Goal: Navigation & Orientation: Find specific page/section

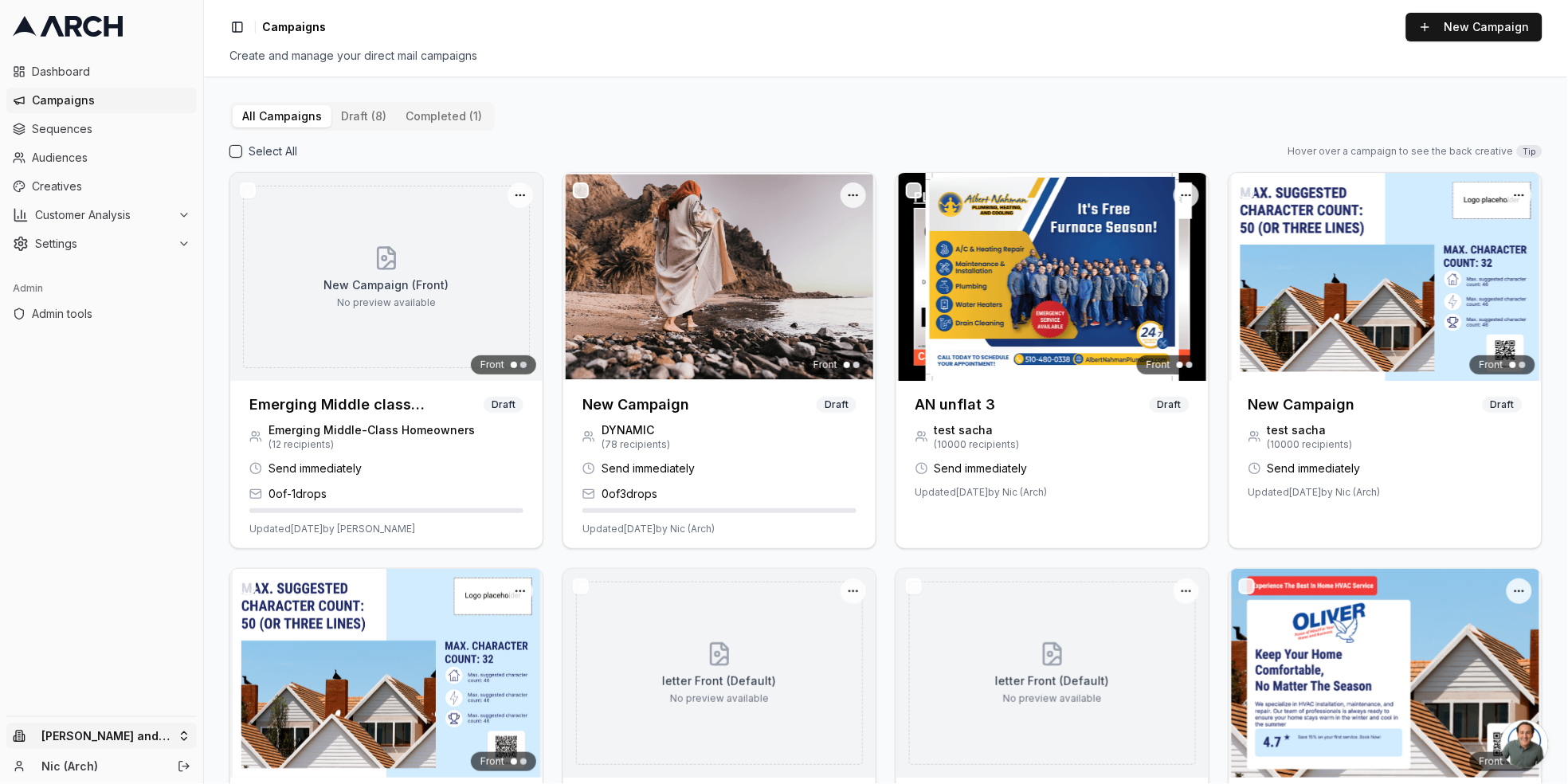
click at [186, 737] on html "Dashboard Campaigns Sequences Audiences Creatives Customer Analysis Settings Ad…" at bounding box center [784, 392] width 1568 height 784
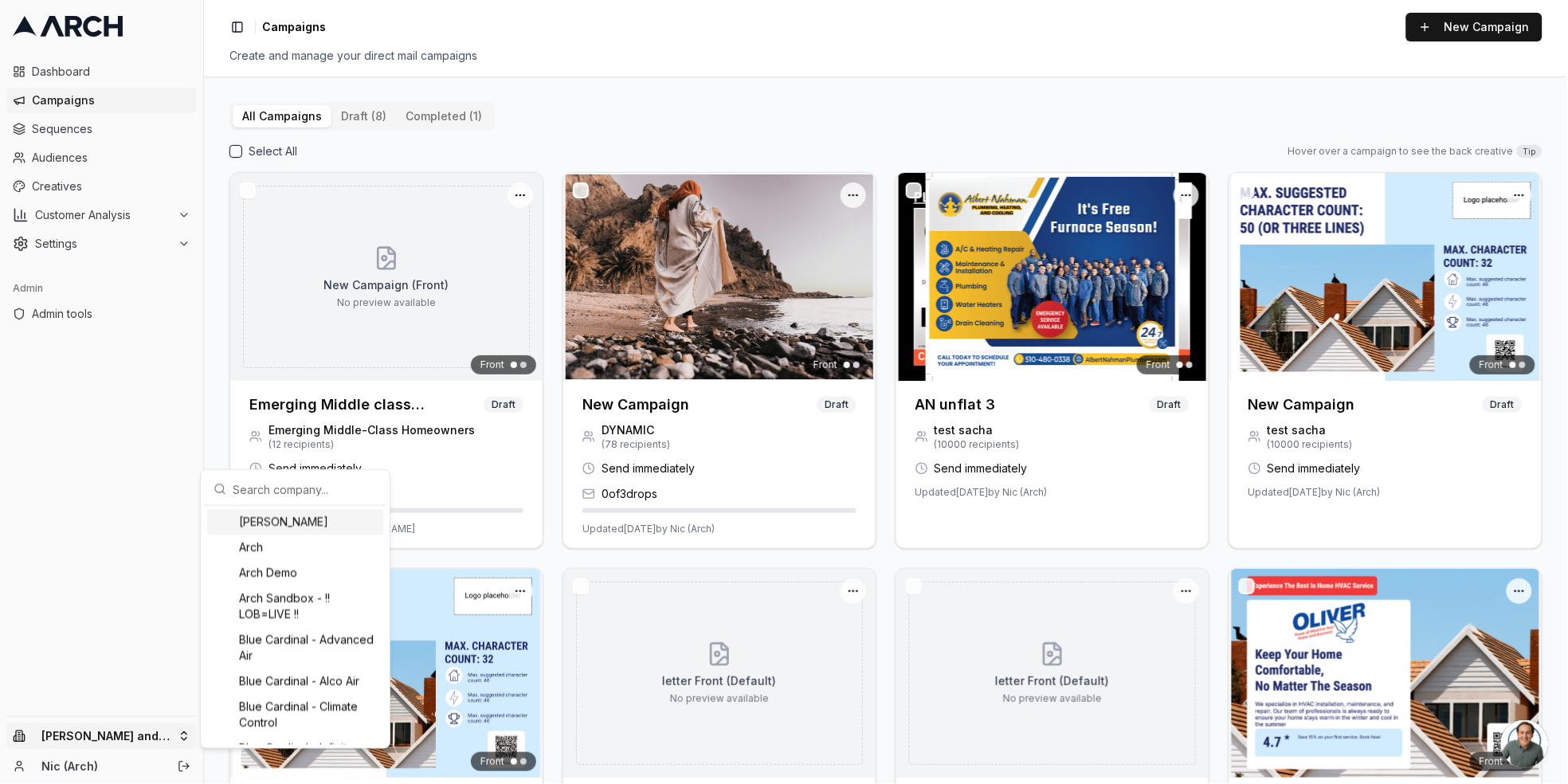
click at [287, 486] on input "text" at bounding box center [305, 489] width 145 height 32
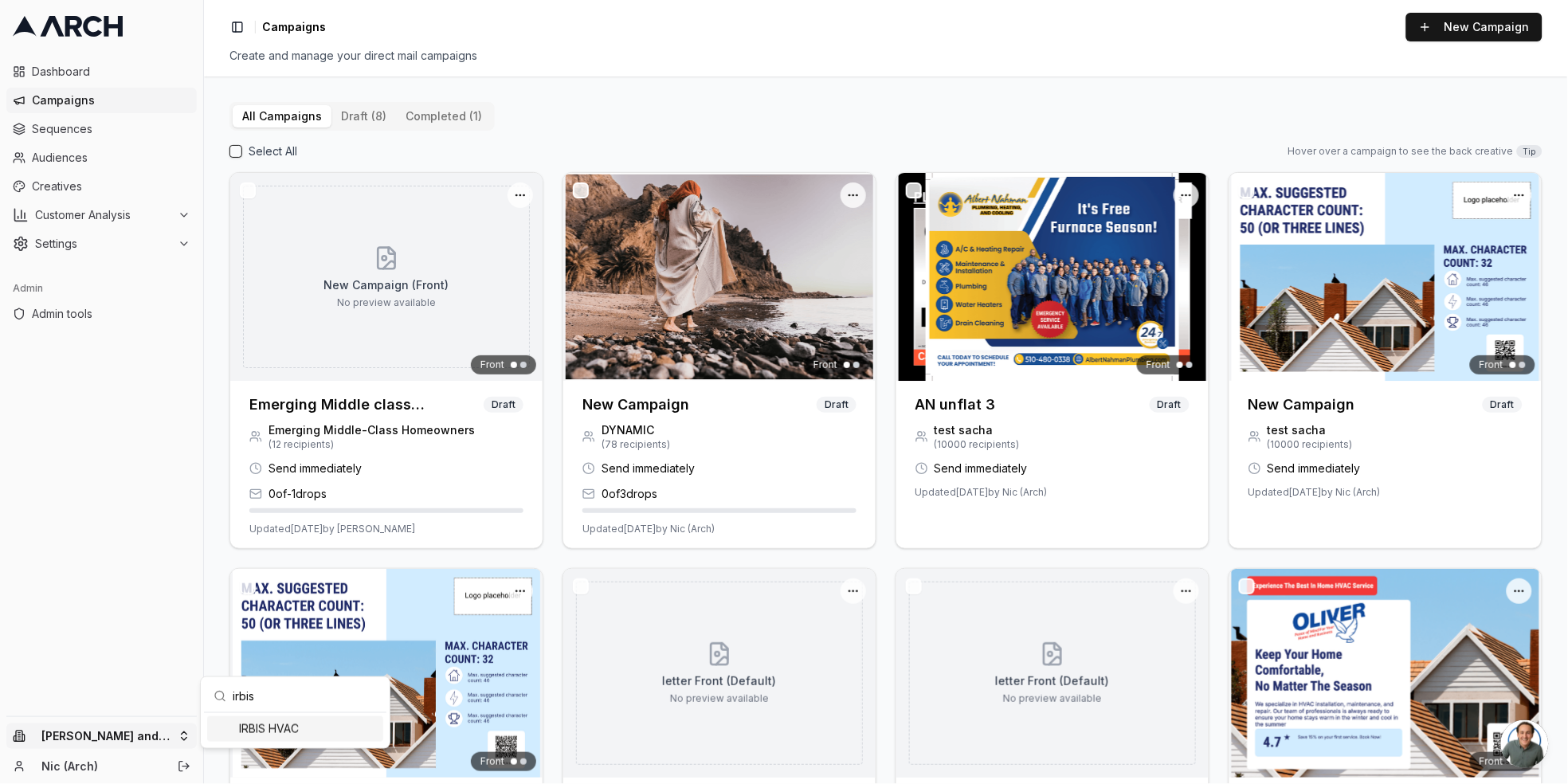
type input "irbis"
click at [257, 722] on div "IRBIS HVAC" at bounding box center [295, 728] width 176 height 25
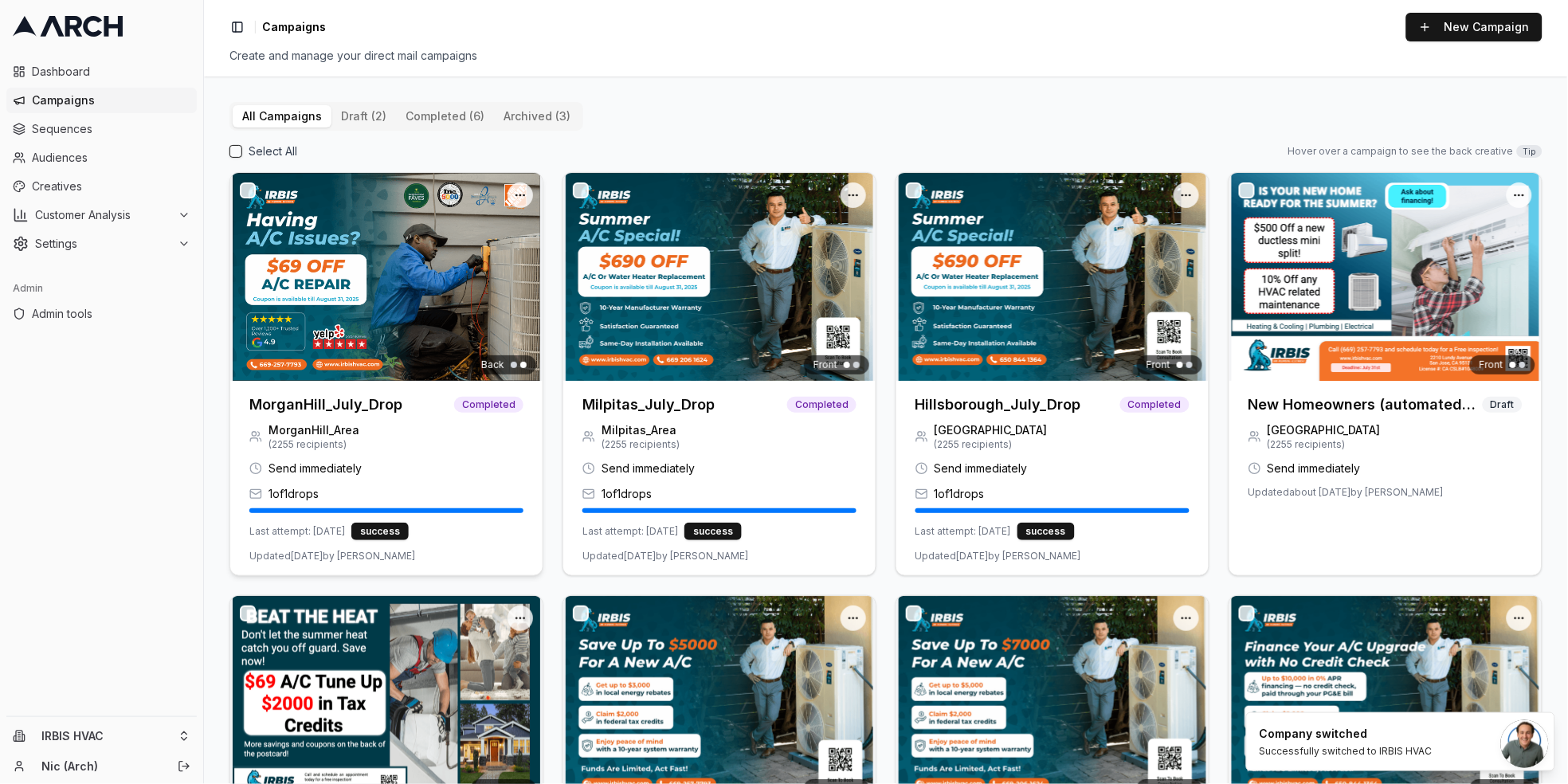
click at [354, 409] on h3 "MorganHill_July_Drop" at bounding box center [326, 405] width 153 height 23
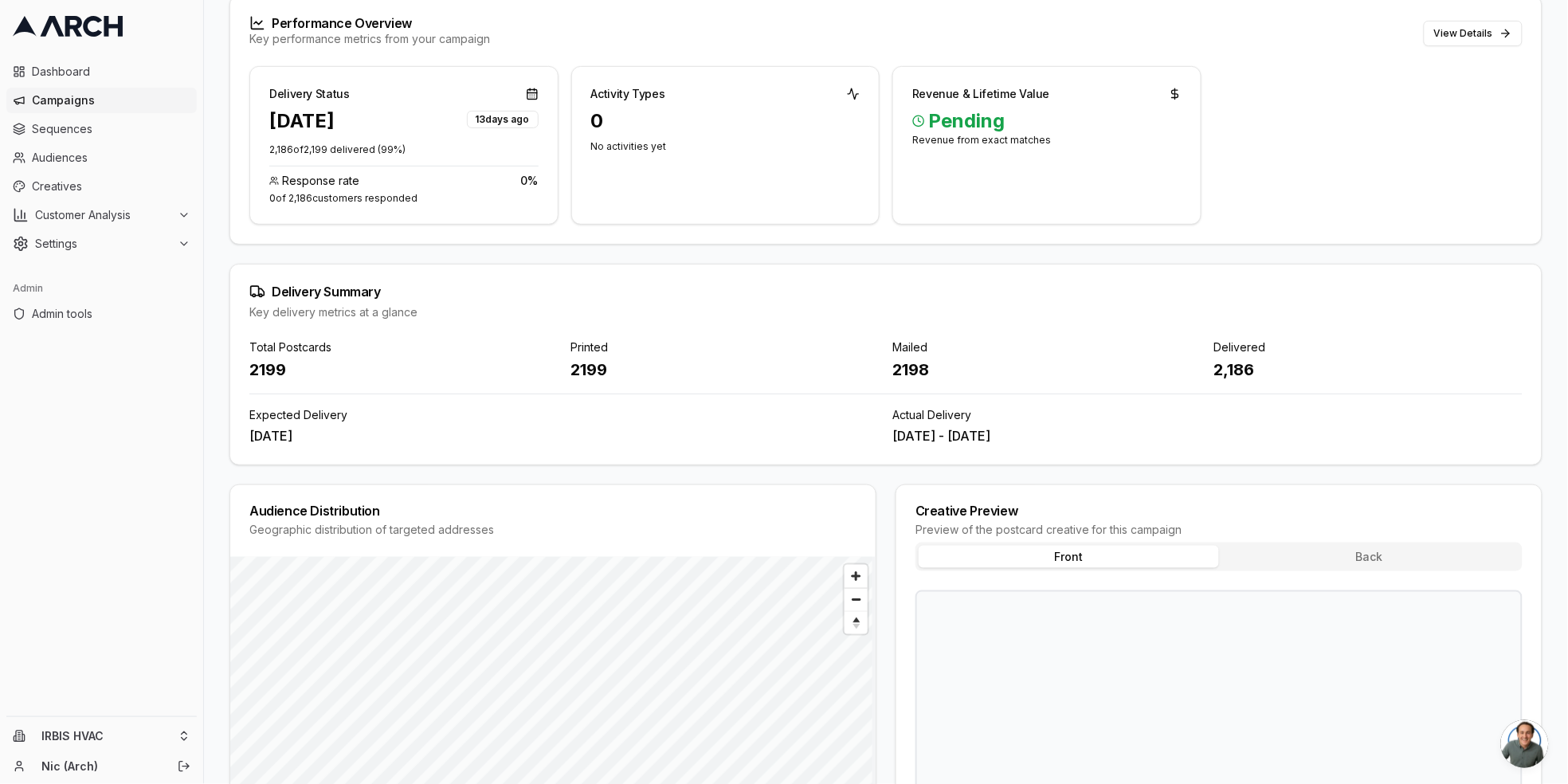
scroll to position [416, 0]
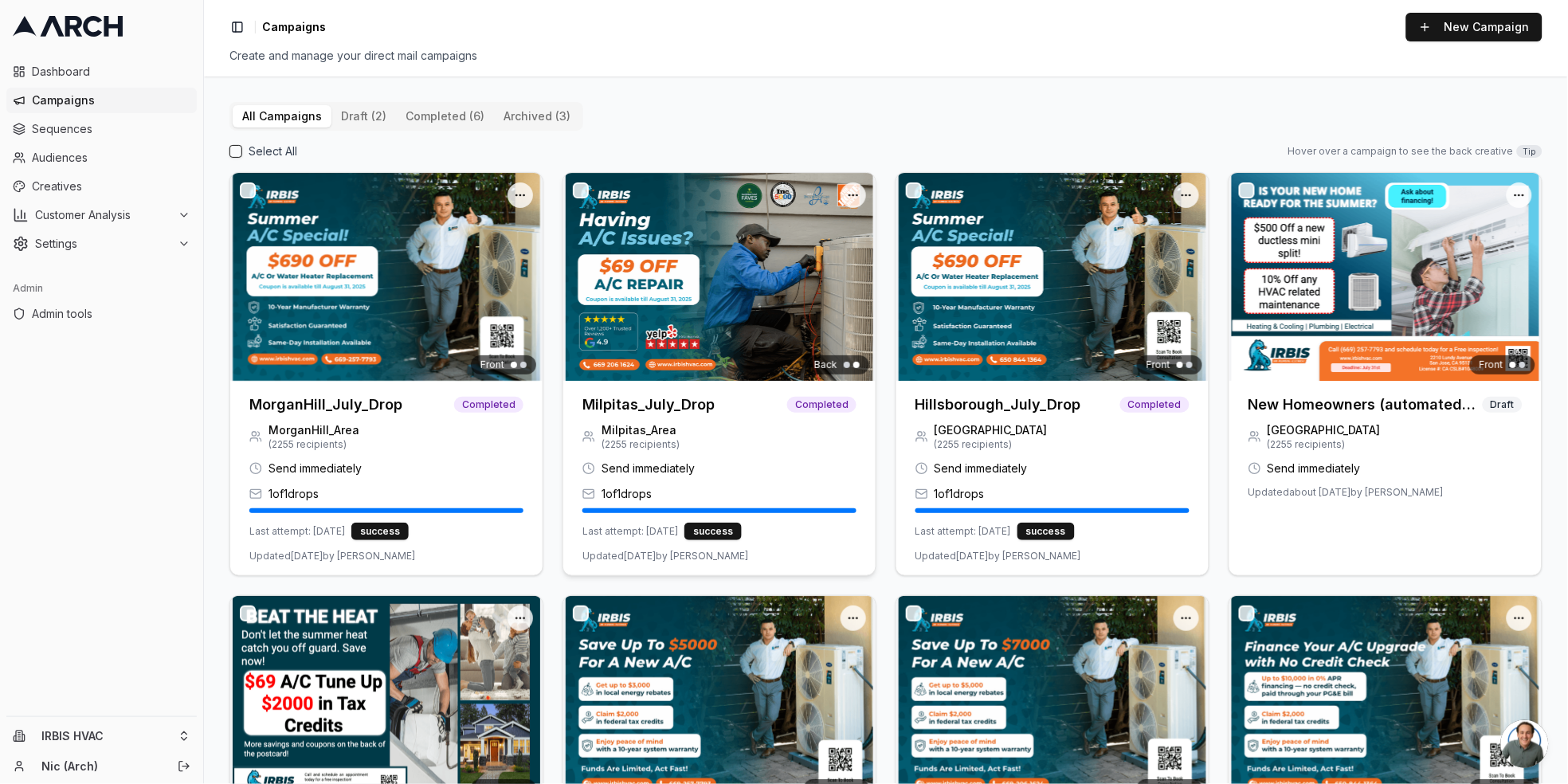
click at [647, 404] on h3 "Milpitas_July_Drop" at bounding box center [648, 405] width 132 height 23
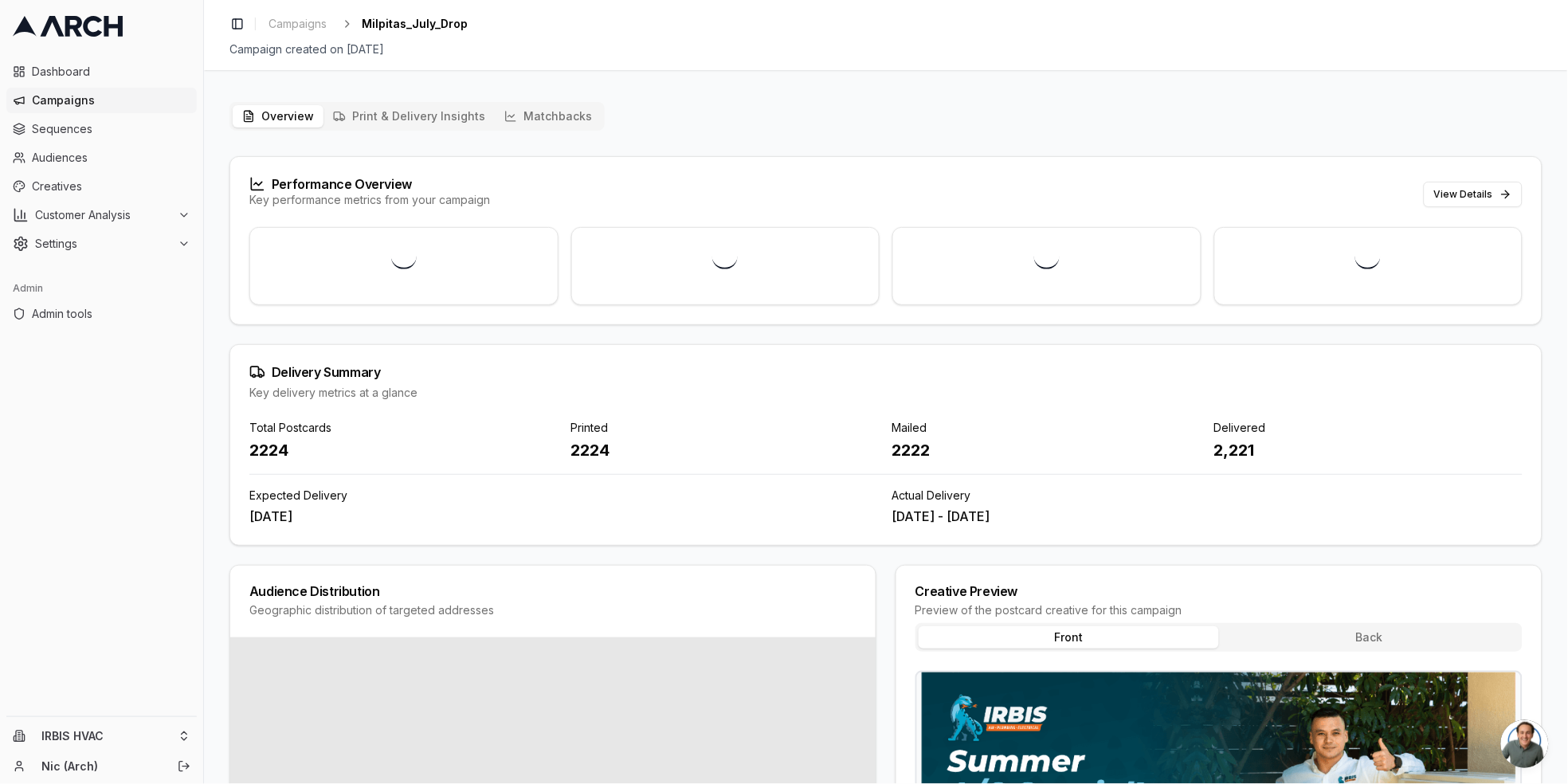
click at [522, 122] on button "Matchbacks" at bounding box center [548, 117] width 107 height 23
click at [277, 119] on button "Overview" at bounding box center [278, 117] width 91 height 23
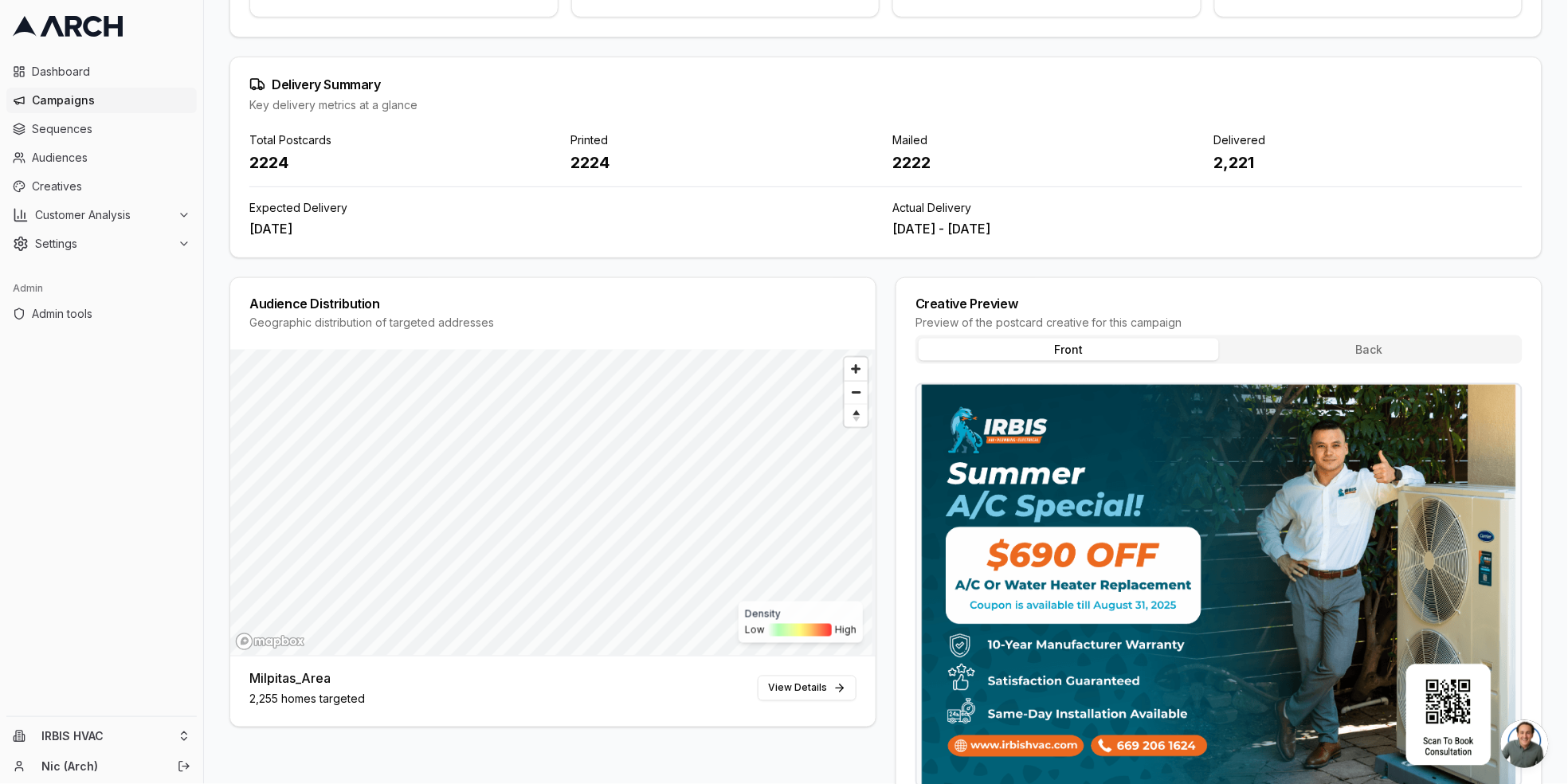
scroll to position [416, 0]
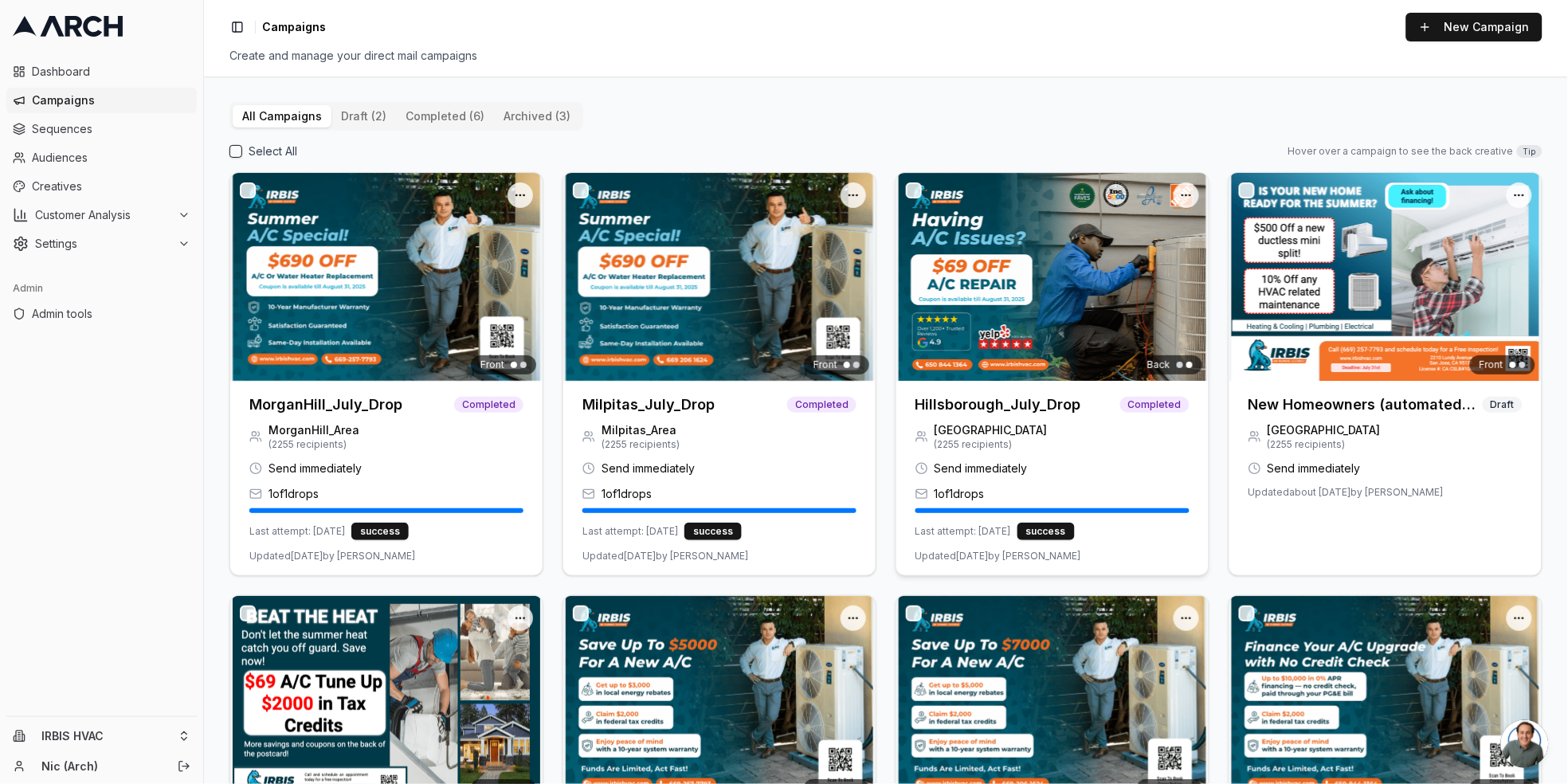
click at [990, 403] on h3 "Hillsborough_July_Drop" at bounding box center [998, 405] width 166 height 23
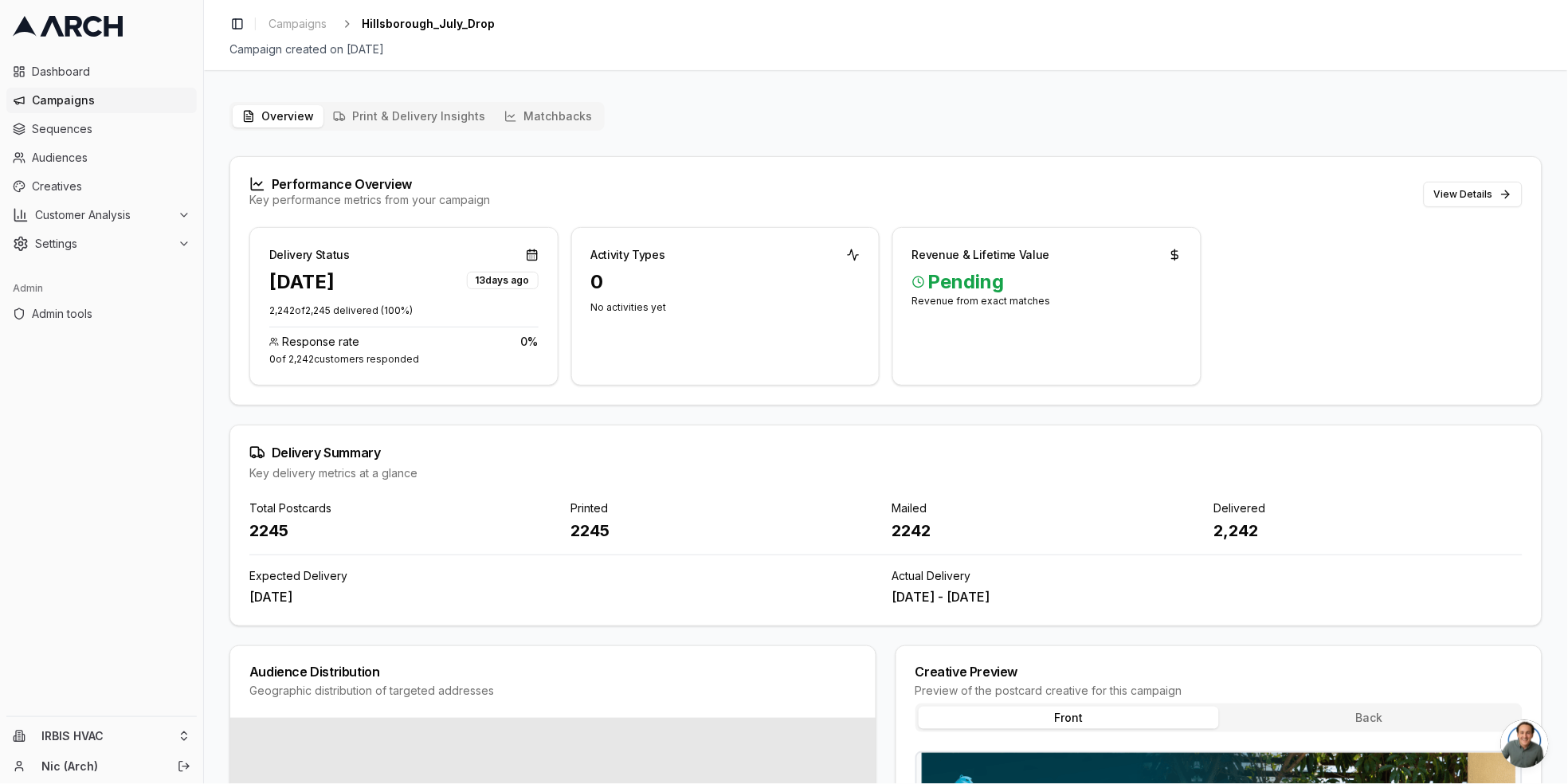
click at [511, 118] on button "Matchbacks" at bounding box center [548, 117] width 107 height 23
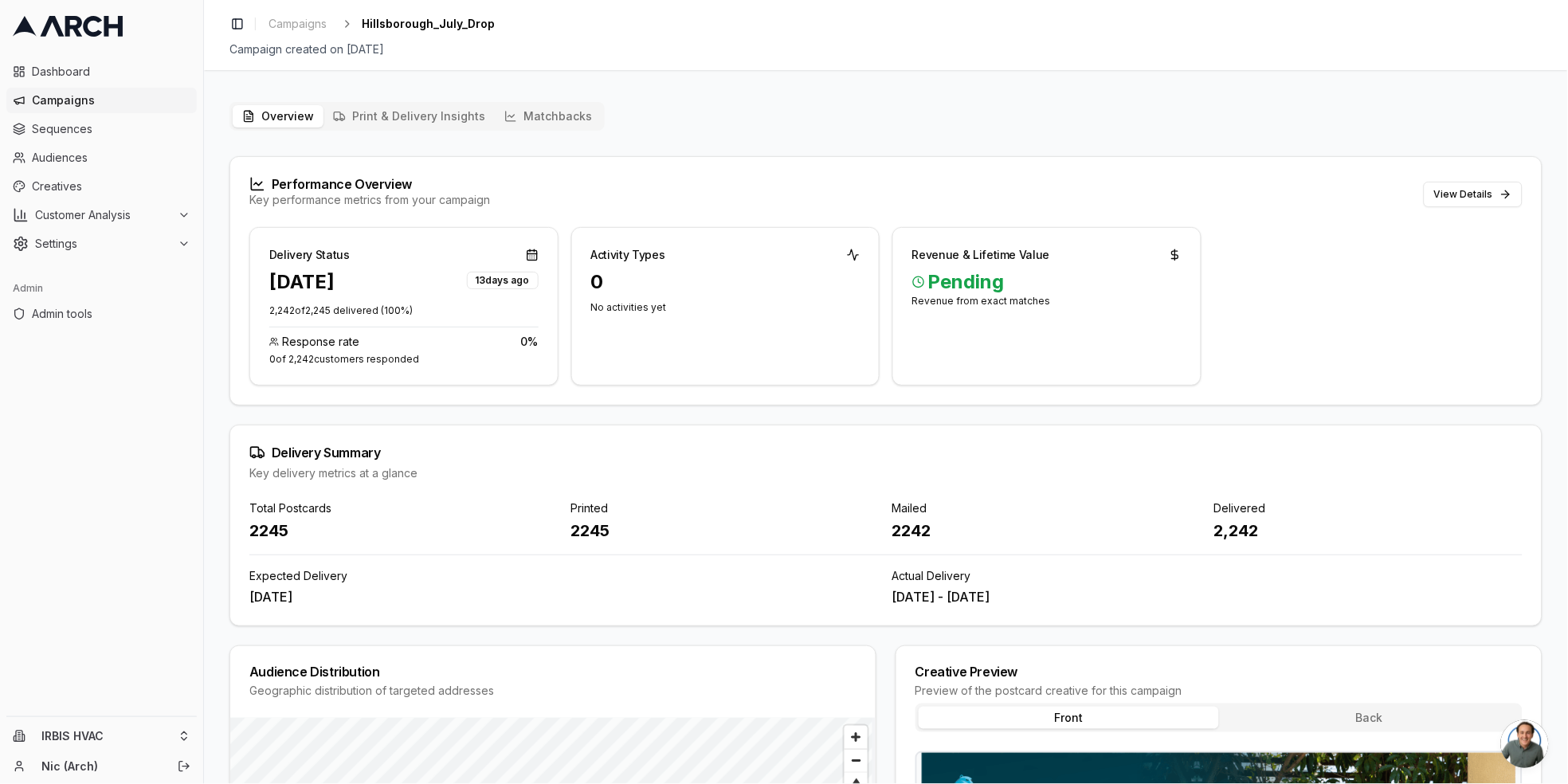
click at [280, 119] on button "Overview" at bounding box center [278, 117] width 91 height 23
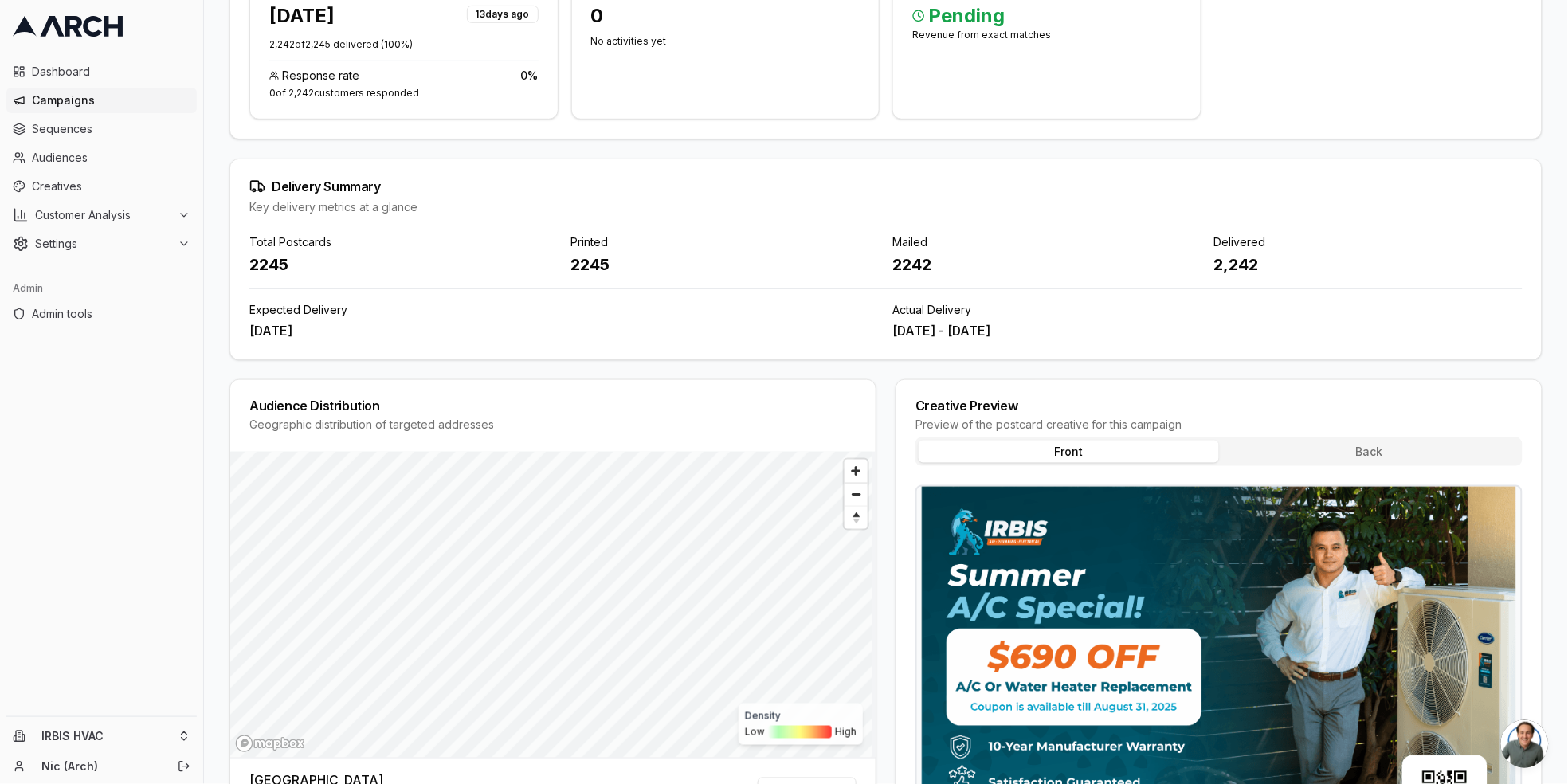
scroll to position [416, 0]
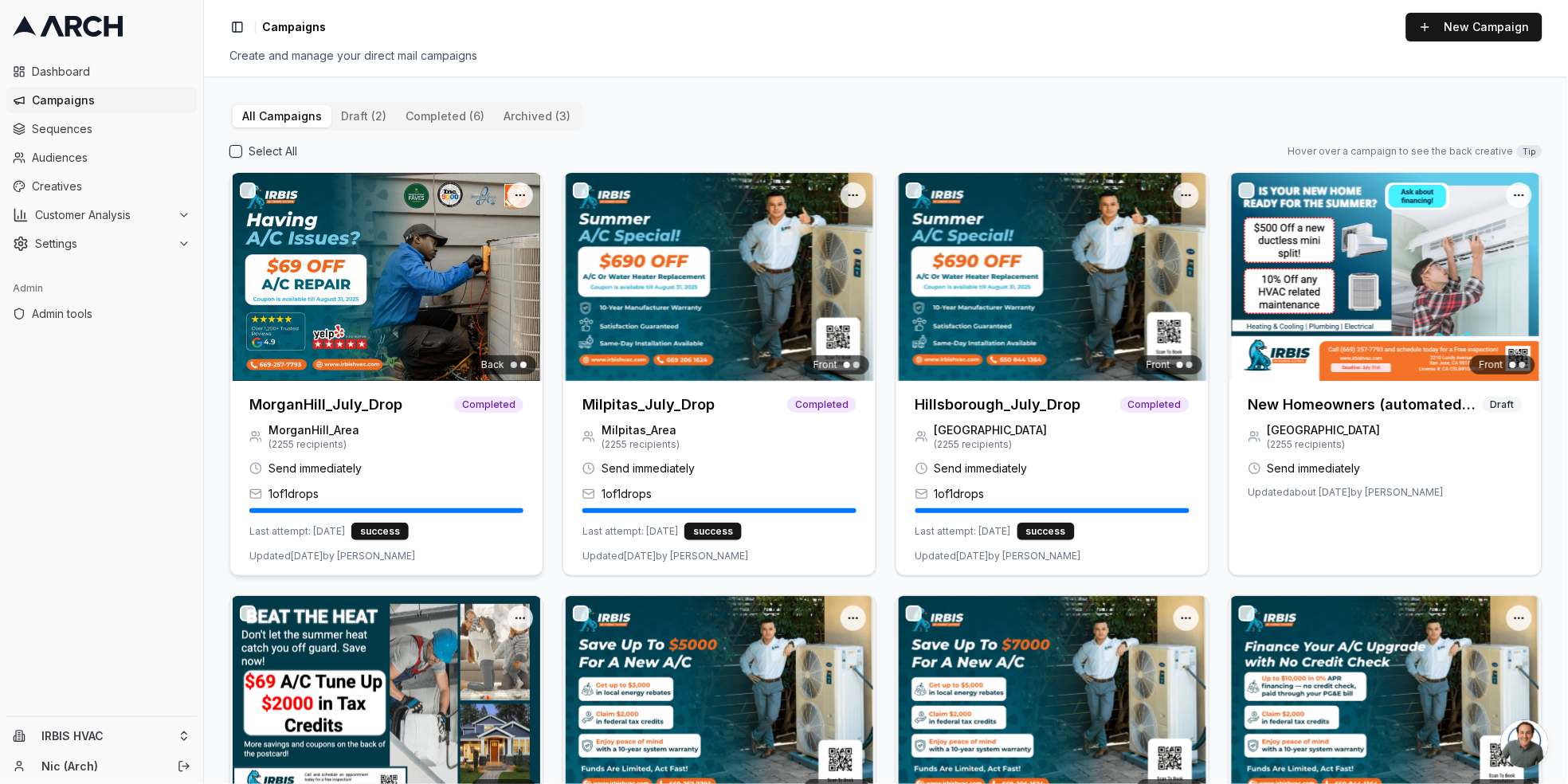
scroll to position [239, 0]
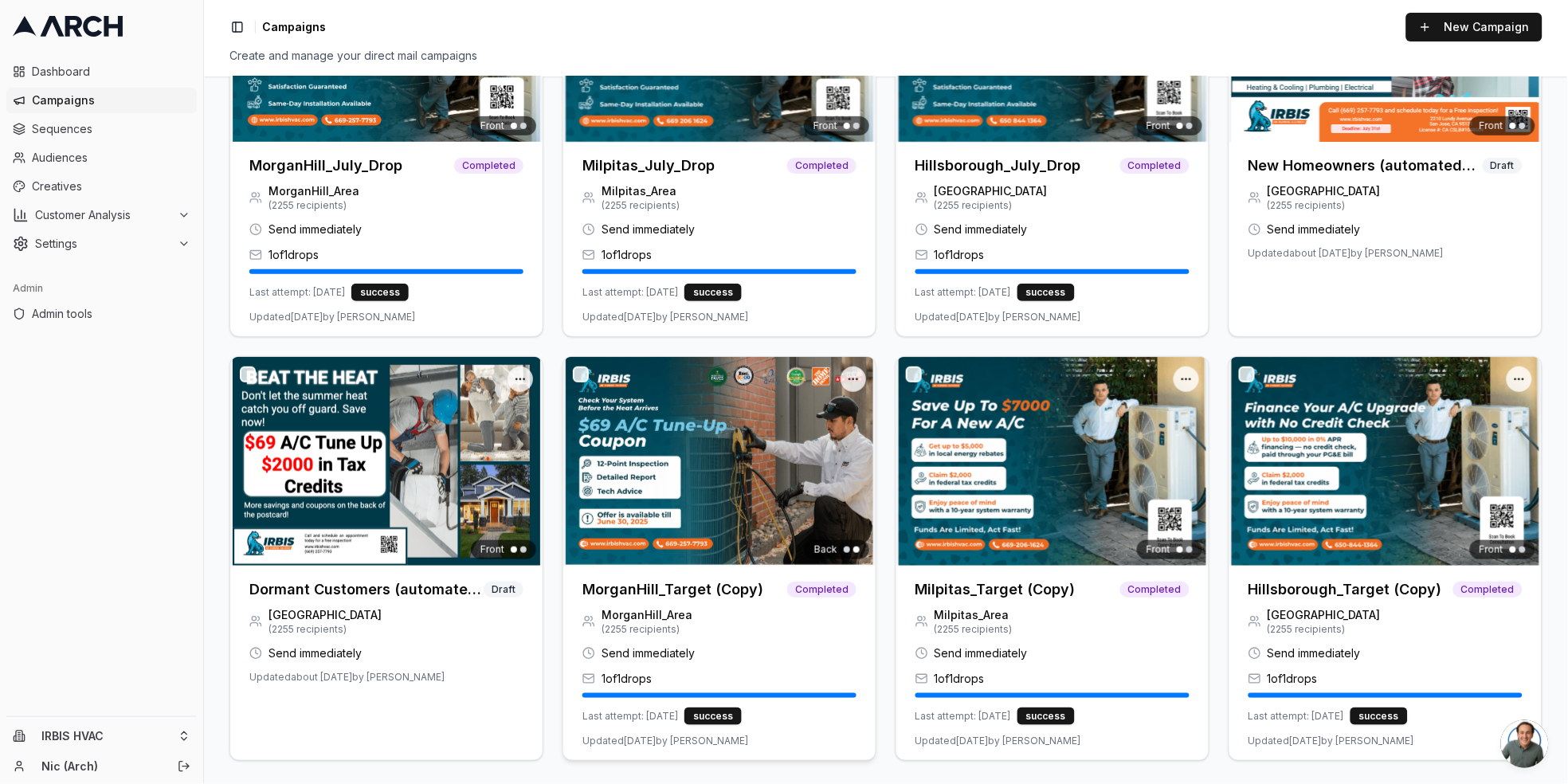
click at [679, 587] on h3 "MorganHill_Target (Copy)" at bounding box center [672, 590] width 181 height 23
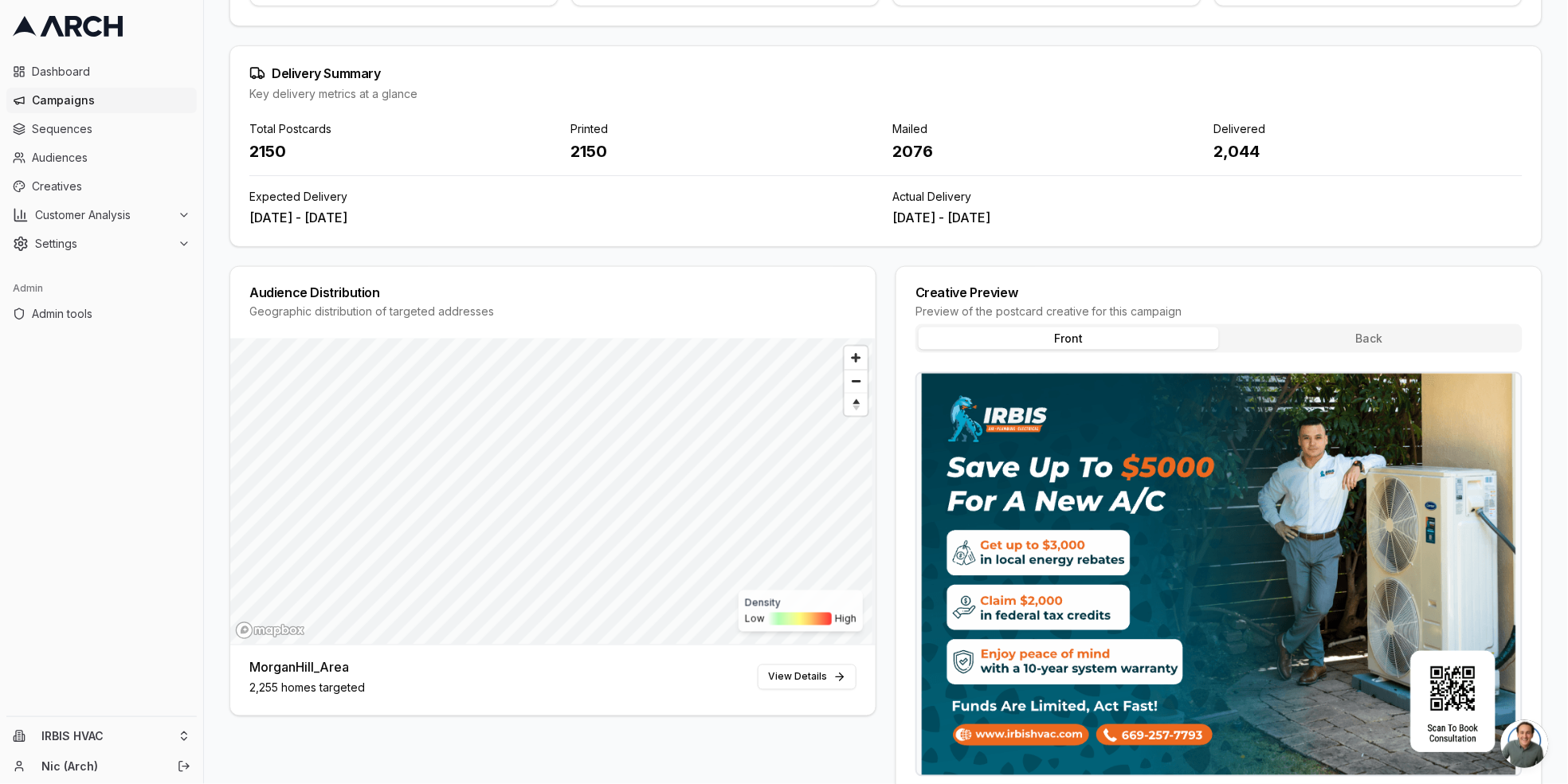
scroll to position [416, 0]
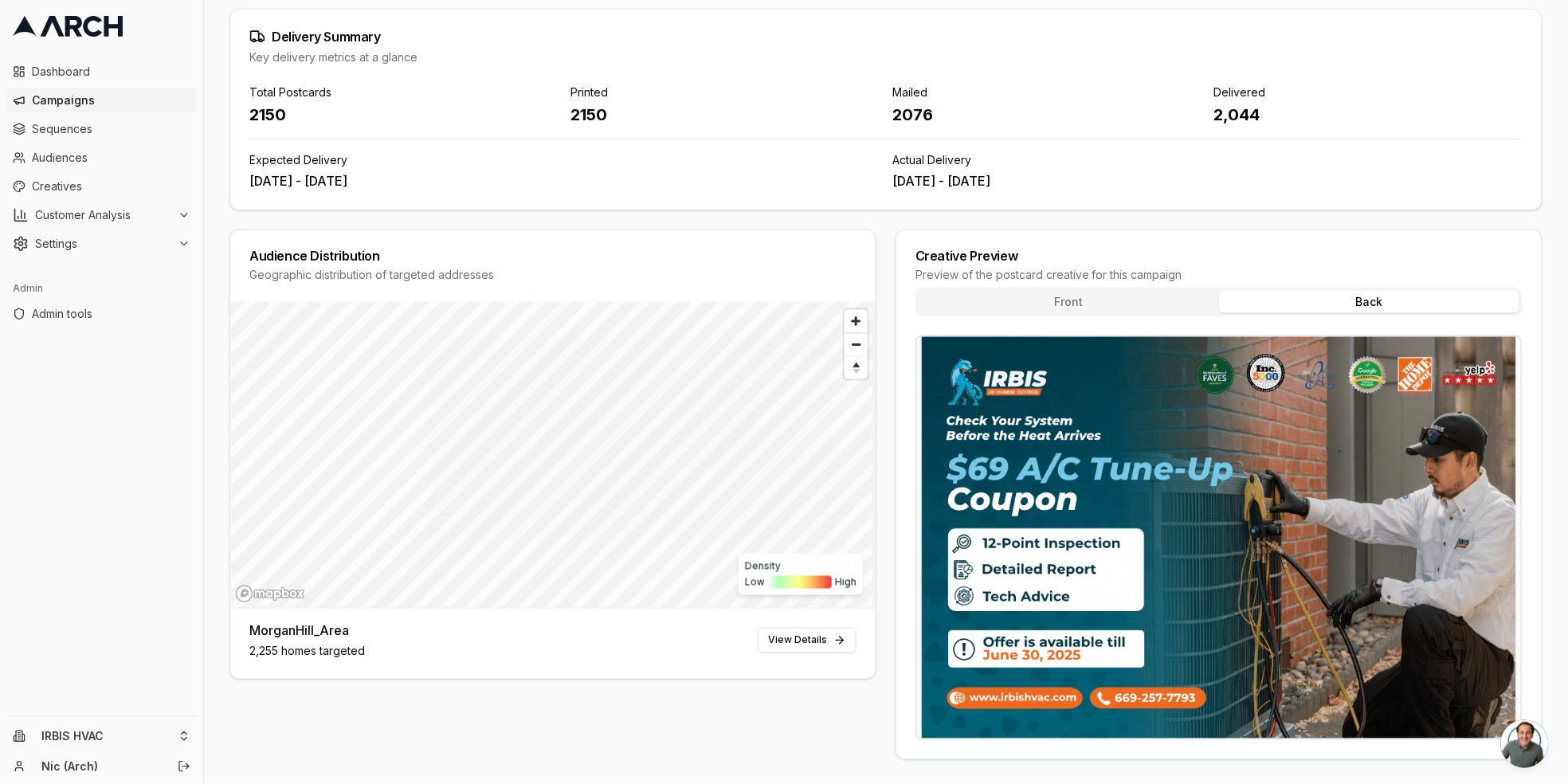
click at [1342, 308] on button "Back" at bounding box center [1369, 302] width 301 height 23
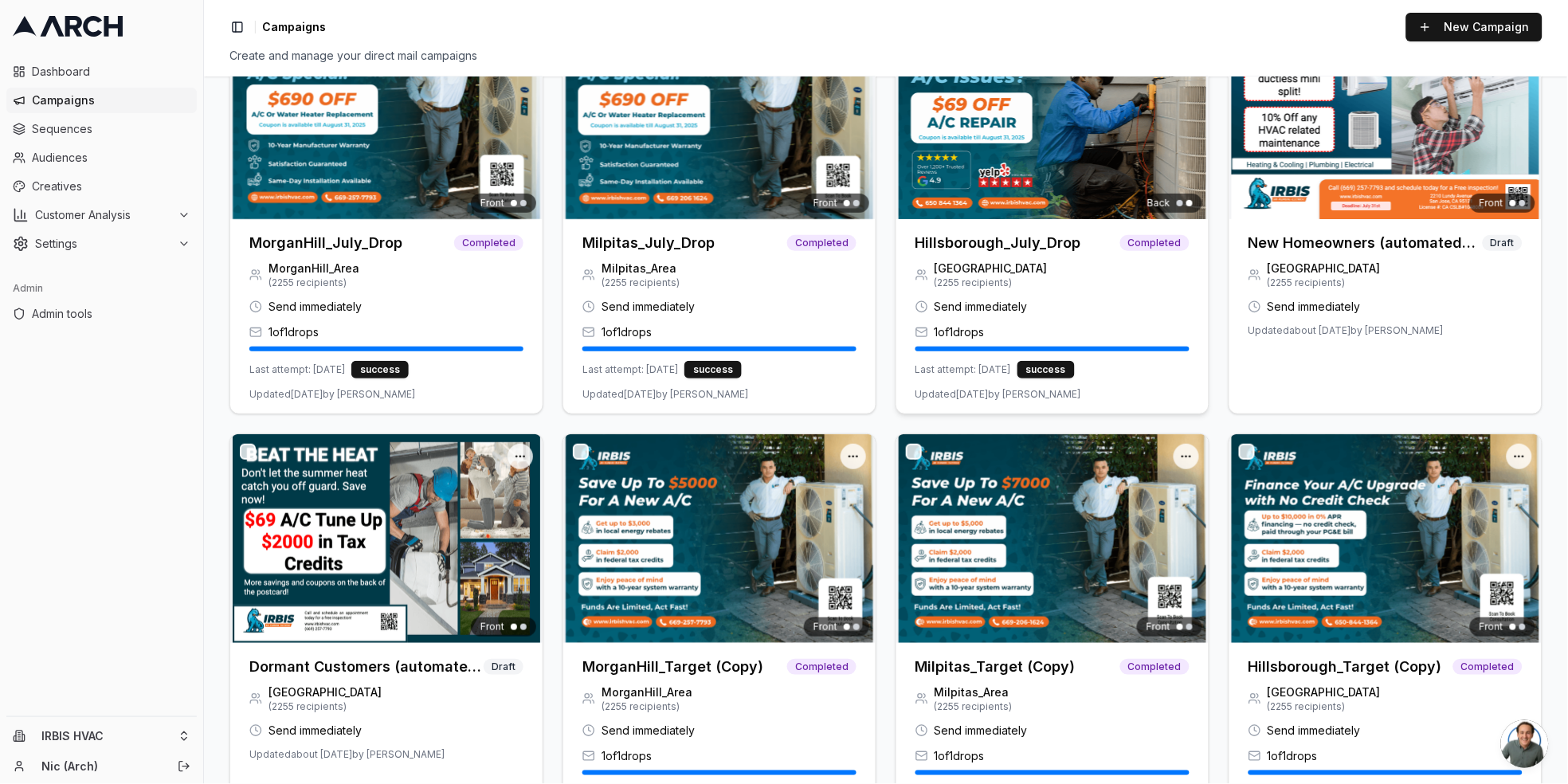
scroll to position [239, 0]
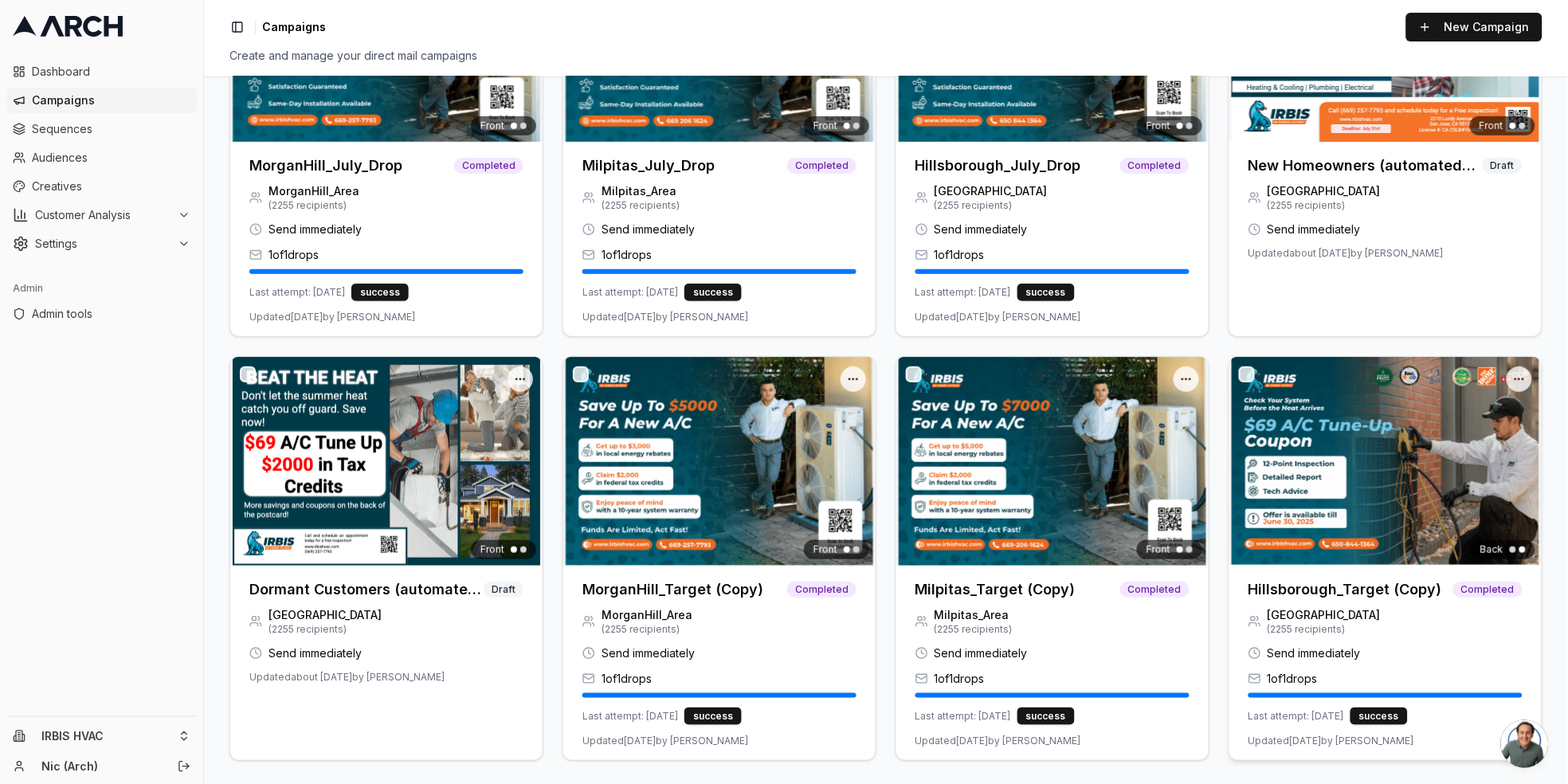
click at [1375, 584] on h3 "Hillsborough_Target (Copy)" at bounding box center [1345, 590] width 193 height 23
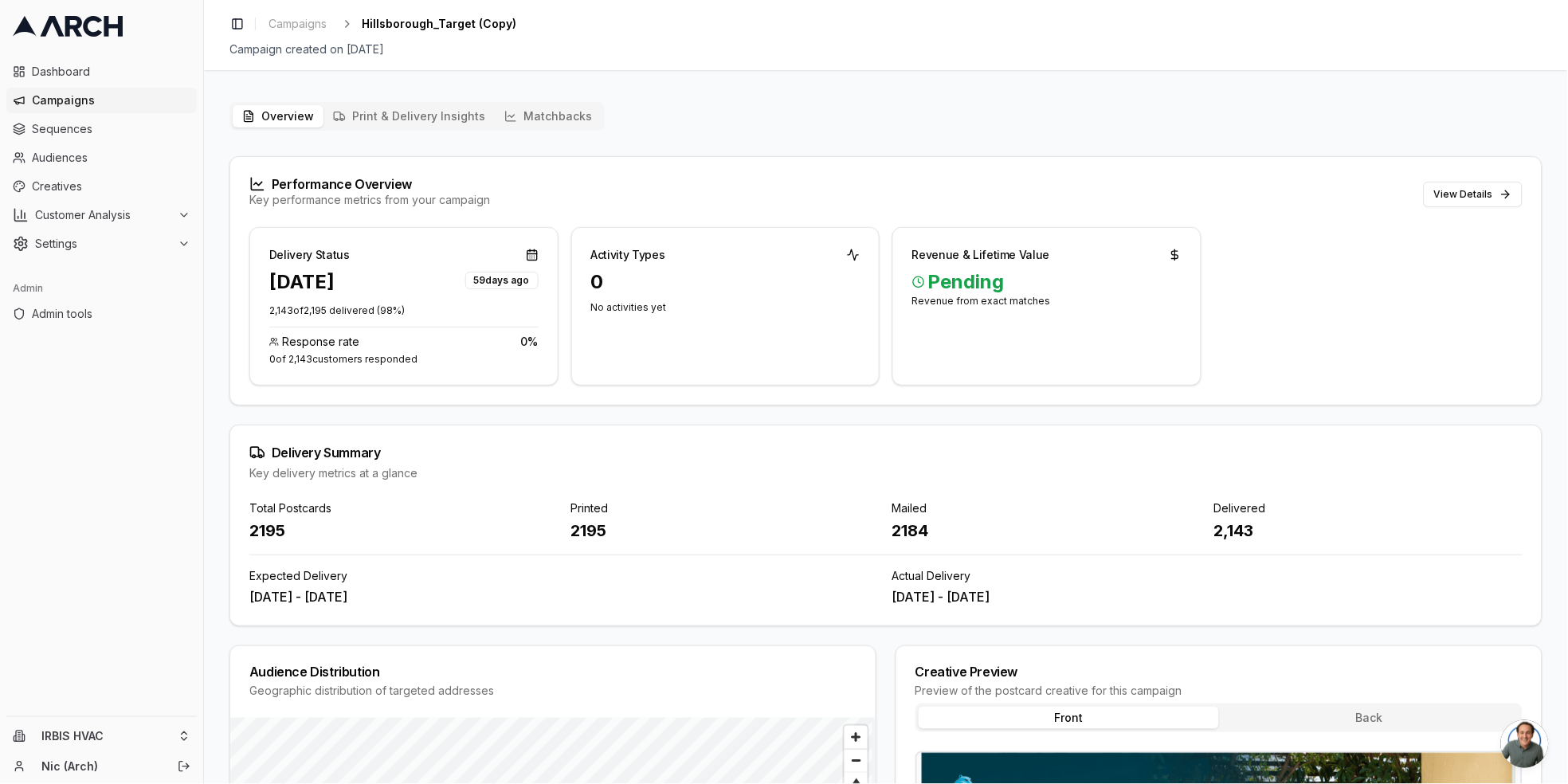
click at [392, 125] on button "Print & Delivery Insights" at bounding box center [409, 117] width 172 height 23
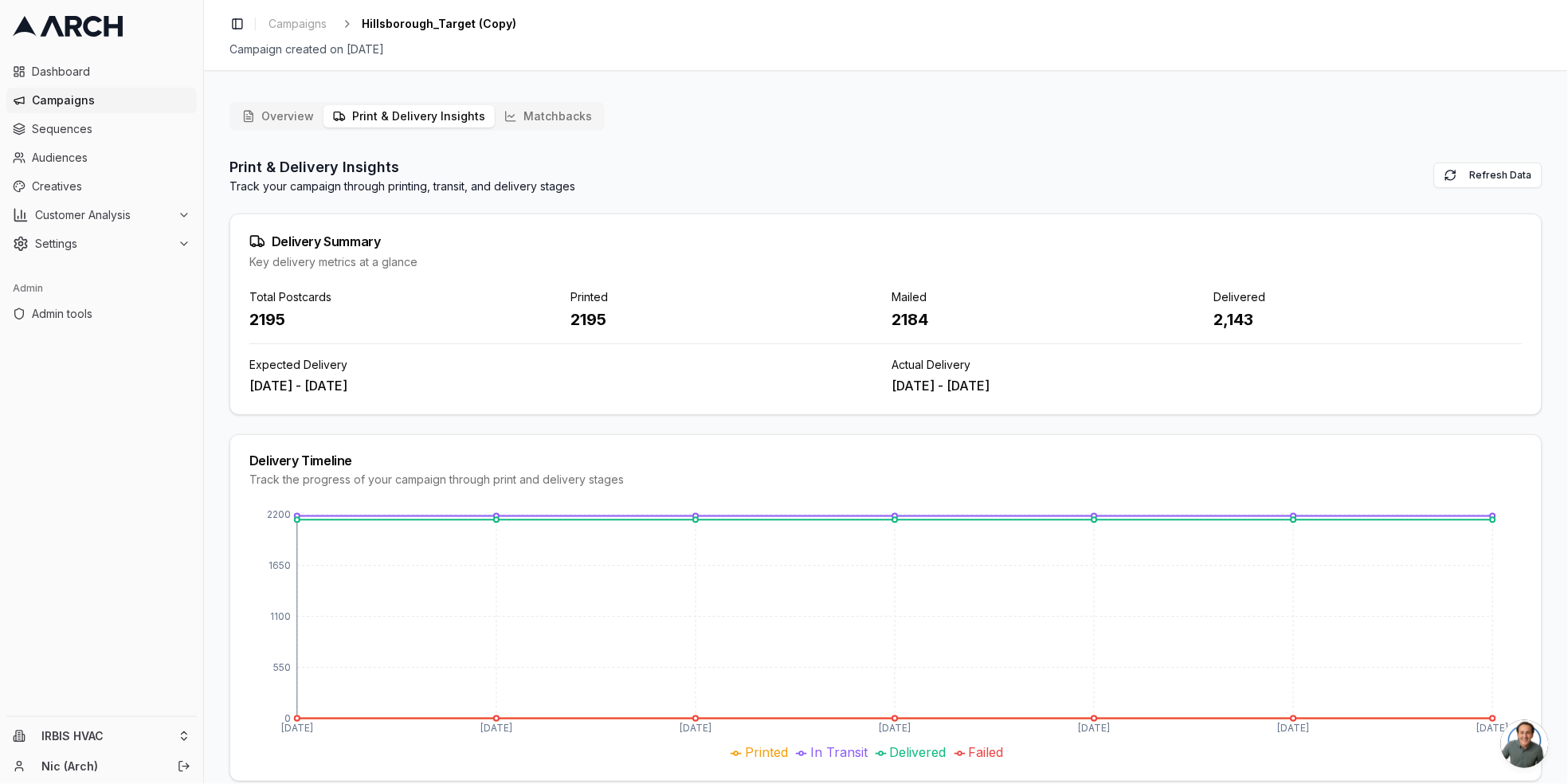
click at [543, 118] on button "Matchbacks" at bounding box center [548, 117] width 107 height 23
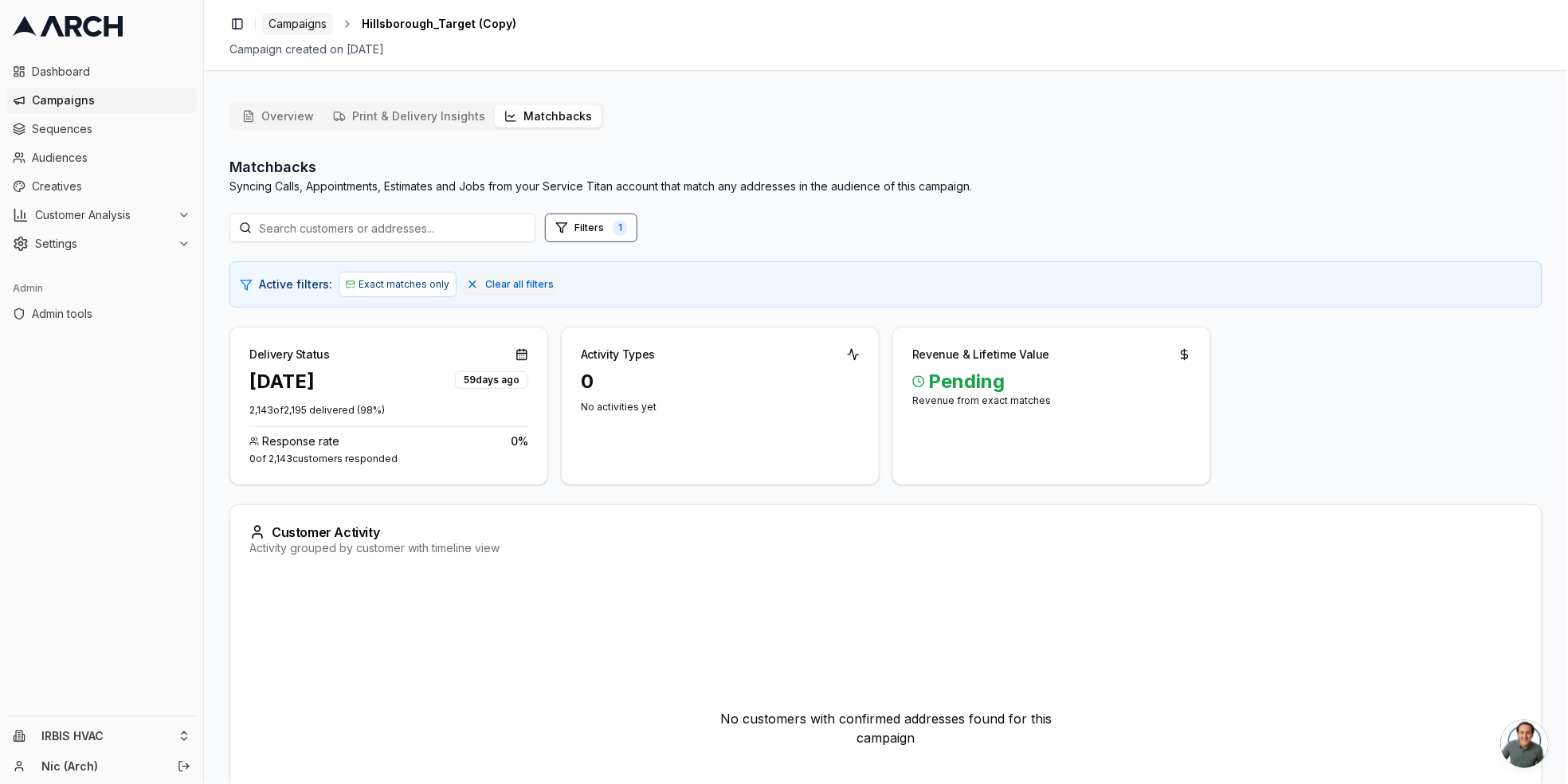
click at [306, 24] on span "Campaigns" at bounding box center [297, 24] width 58 height 16
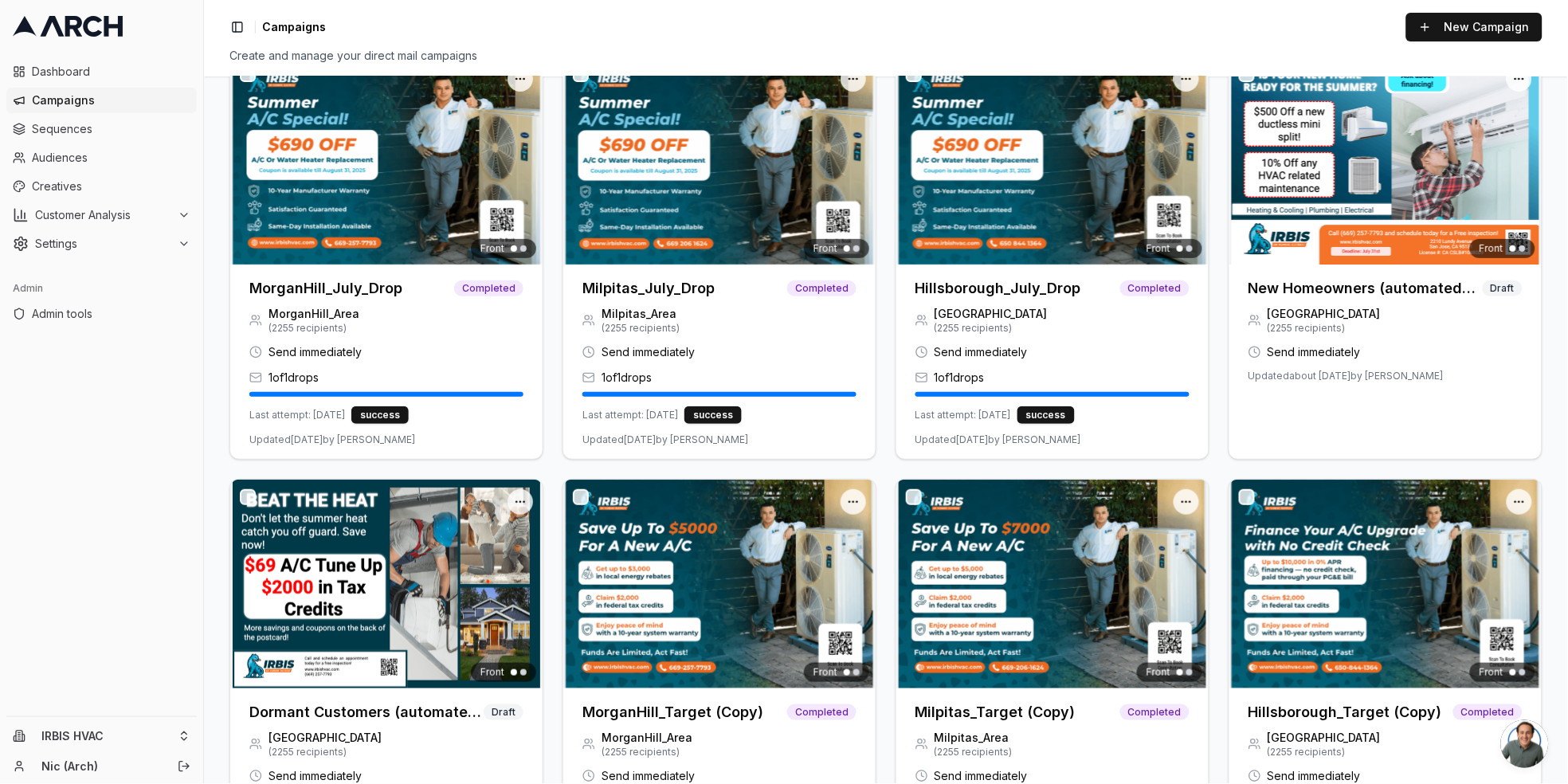
scroll to position [239, 0]
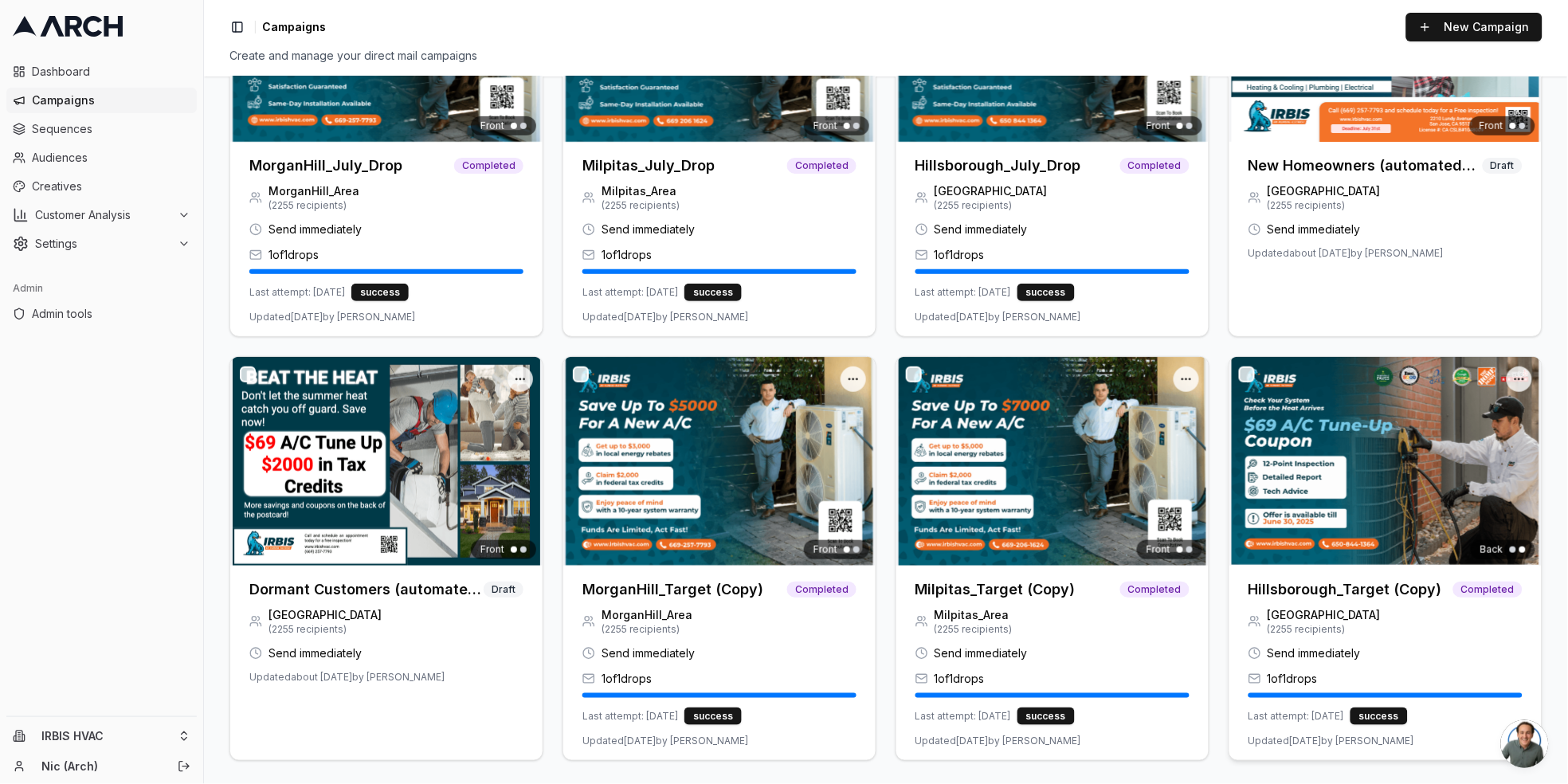
click at [1335, 575] on div "Hillsborough_Target (Copy) Completed" at bounding box center [1385, 586] width 312 height 42
click at [1336, 584] on h3 "Hillsborough_Target (Copy)" at bounding box center [1345, 590] width 193 height 23
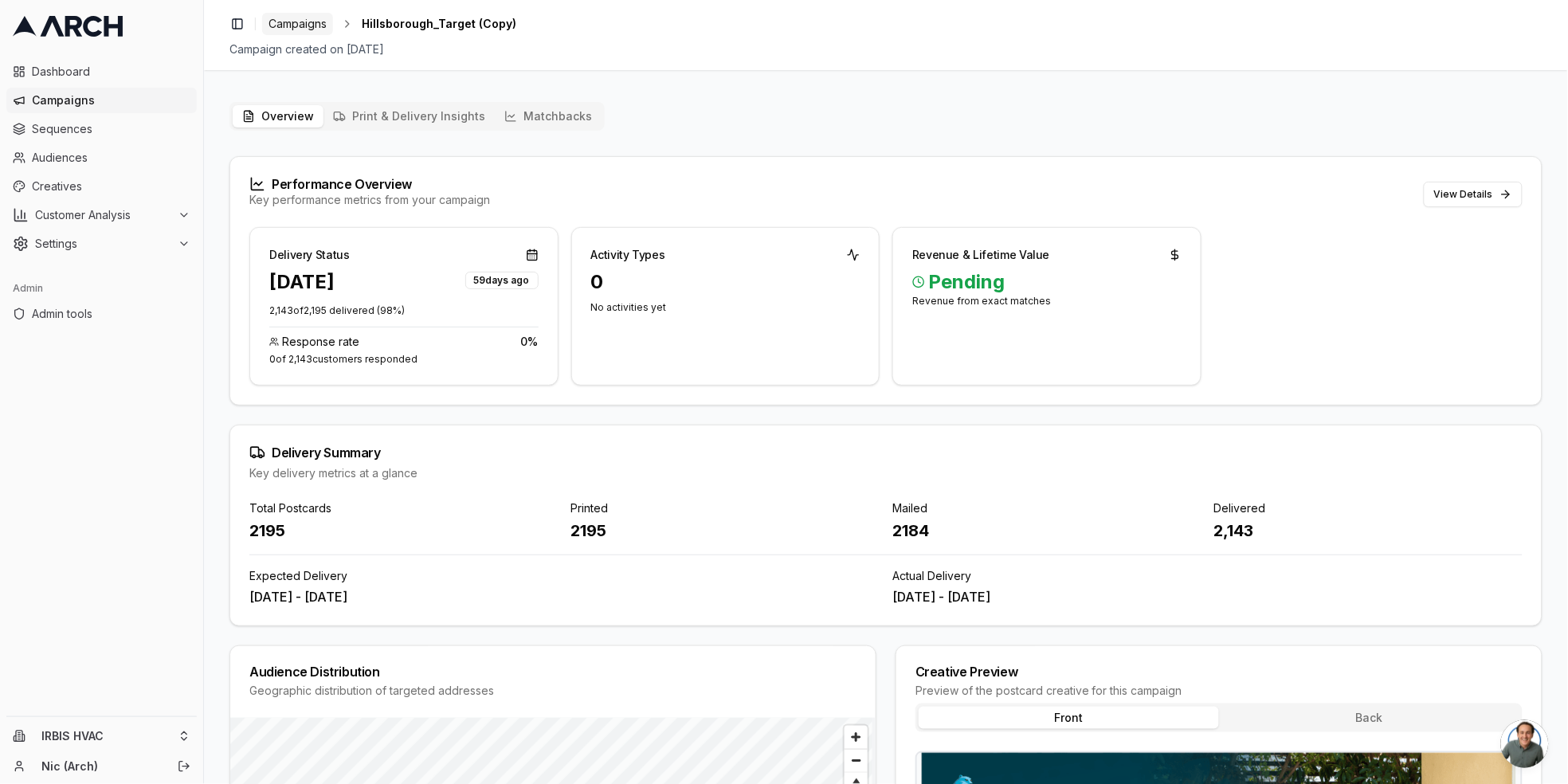
click at [276, 27] on span "Campaigns" at bounding box center [297, 24] width 58 height 16
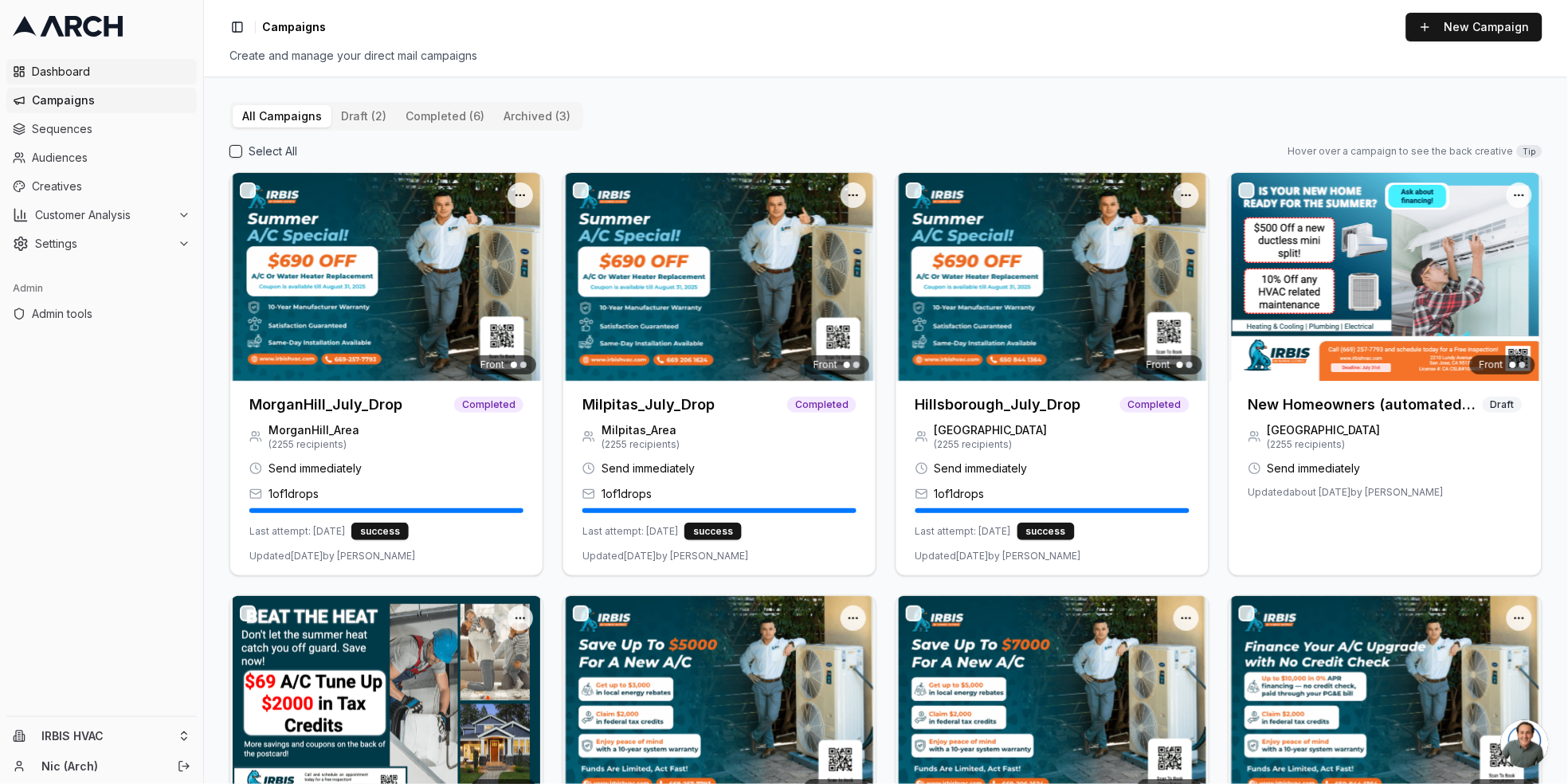
click at [72, 69] on span "Dashboard" at bounding box center [112, 71] width 159 height 16
